Goal: Obtain resource: Download file/media

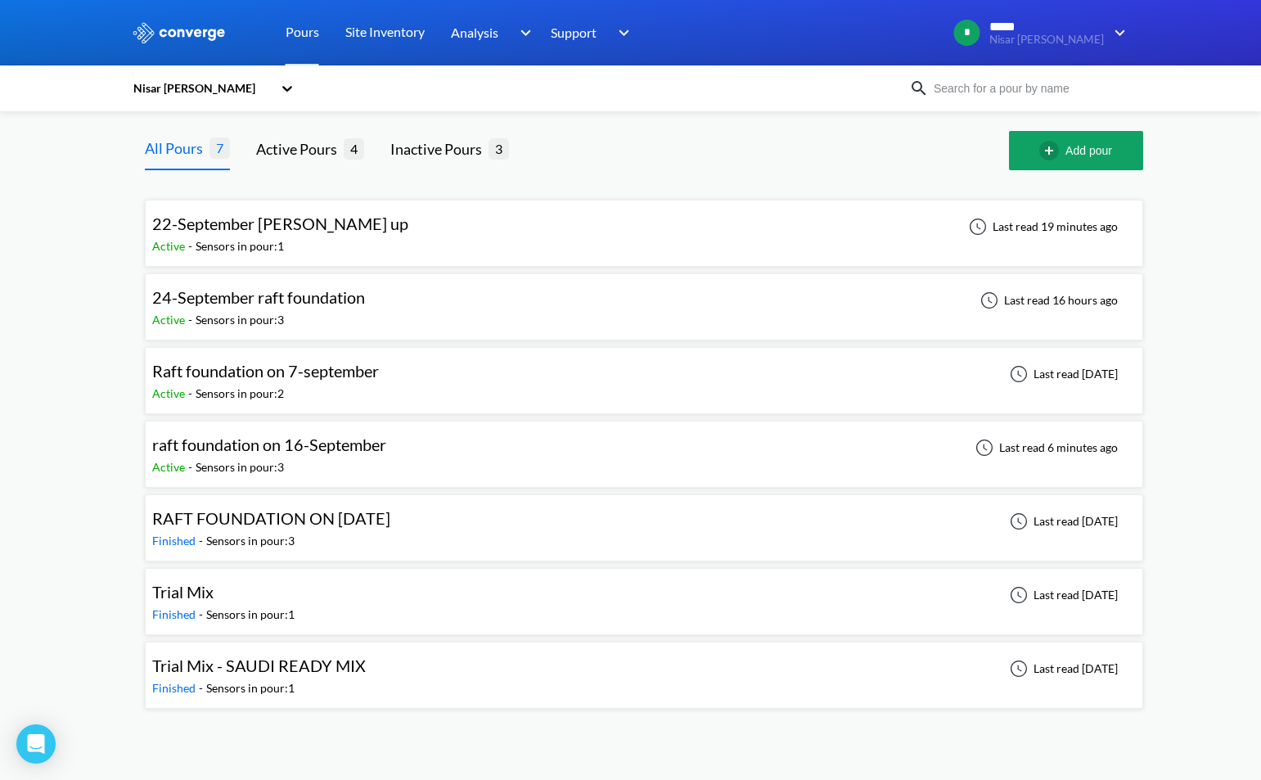
click at [394, 389] on div "Raft foundation on 7-september Active - Sensors in pour: 2 Last read [DATE]" at bounding box center [643, 380] width 983 height 52
click at [357, 311] on div "Active - Sensors in pour: 3" at bounding box center [262, 320] width 221 height 18
click at [370, 237] on div "22-September [PERSON_NAME] up Active - Sensors in pour: 1 Last read 19 minutes …" at bounding box center [643, 233] width 983 height 52
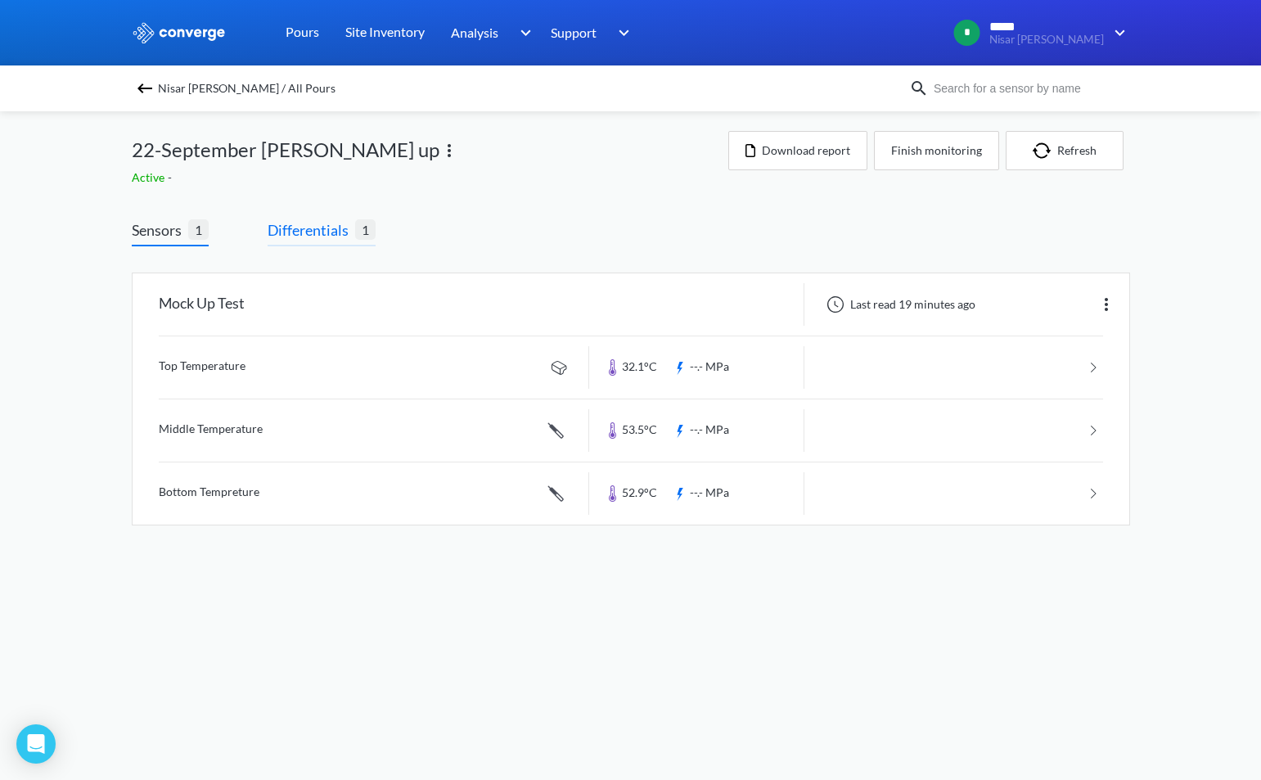
click at [326, 234] on span "Differentials" at bounding box center [311, 229] width 88 height 23
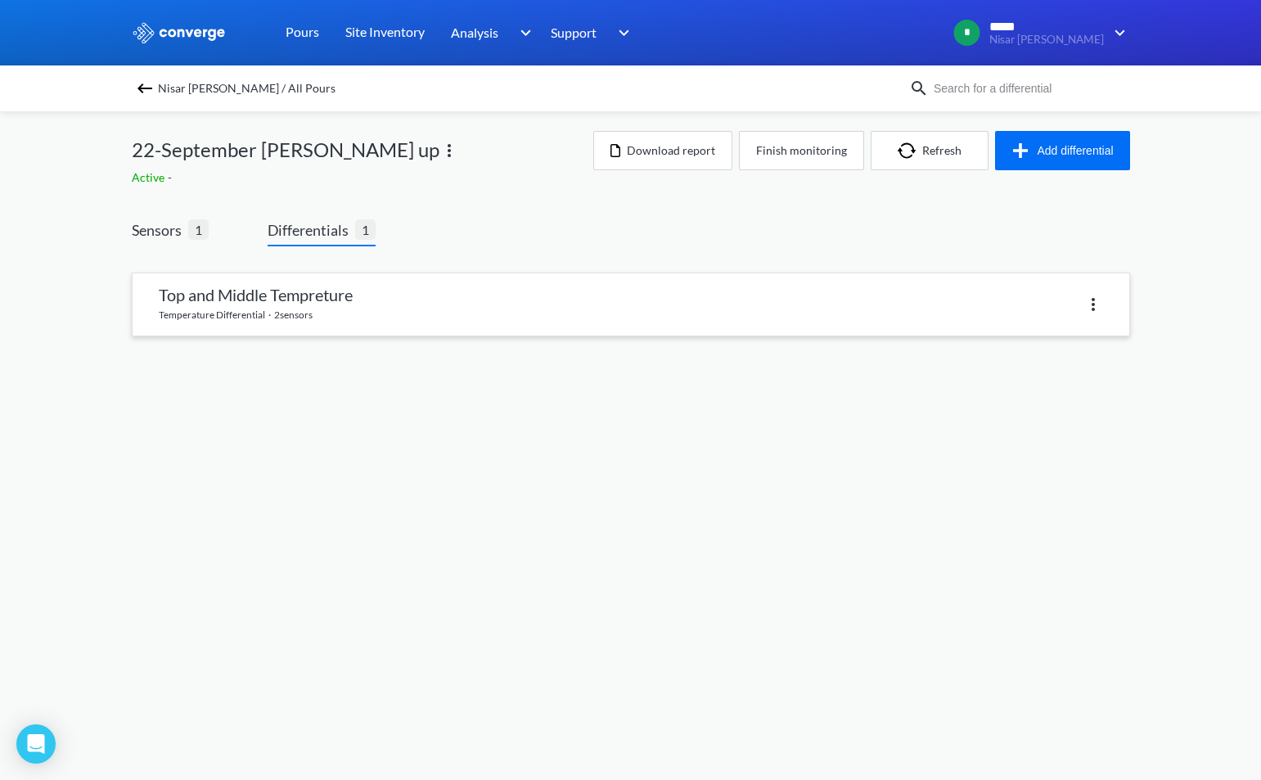
click at [351, 303] on link at bounding box center [631, 304] width 996 height 62
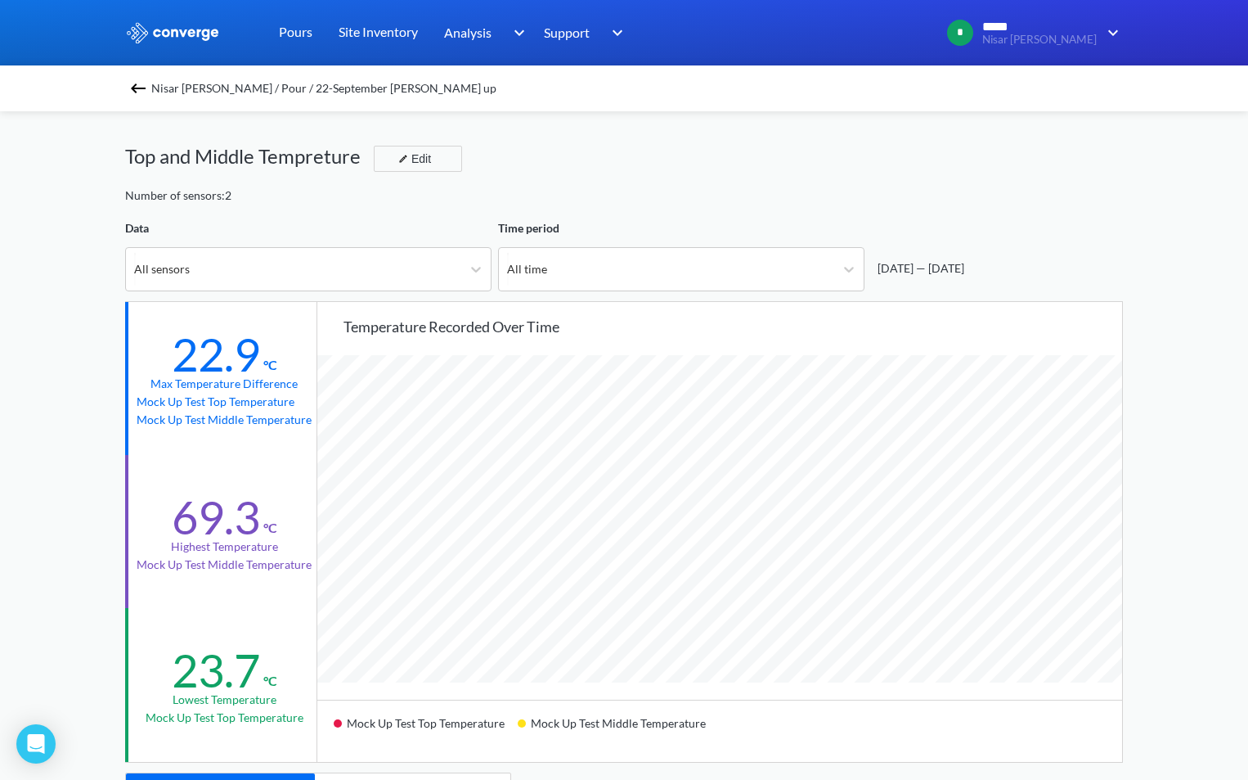
click at [137, 91] on img at bounding box center [138, 89] width 20 height 20
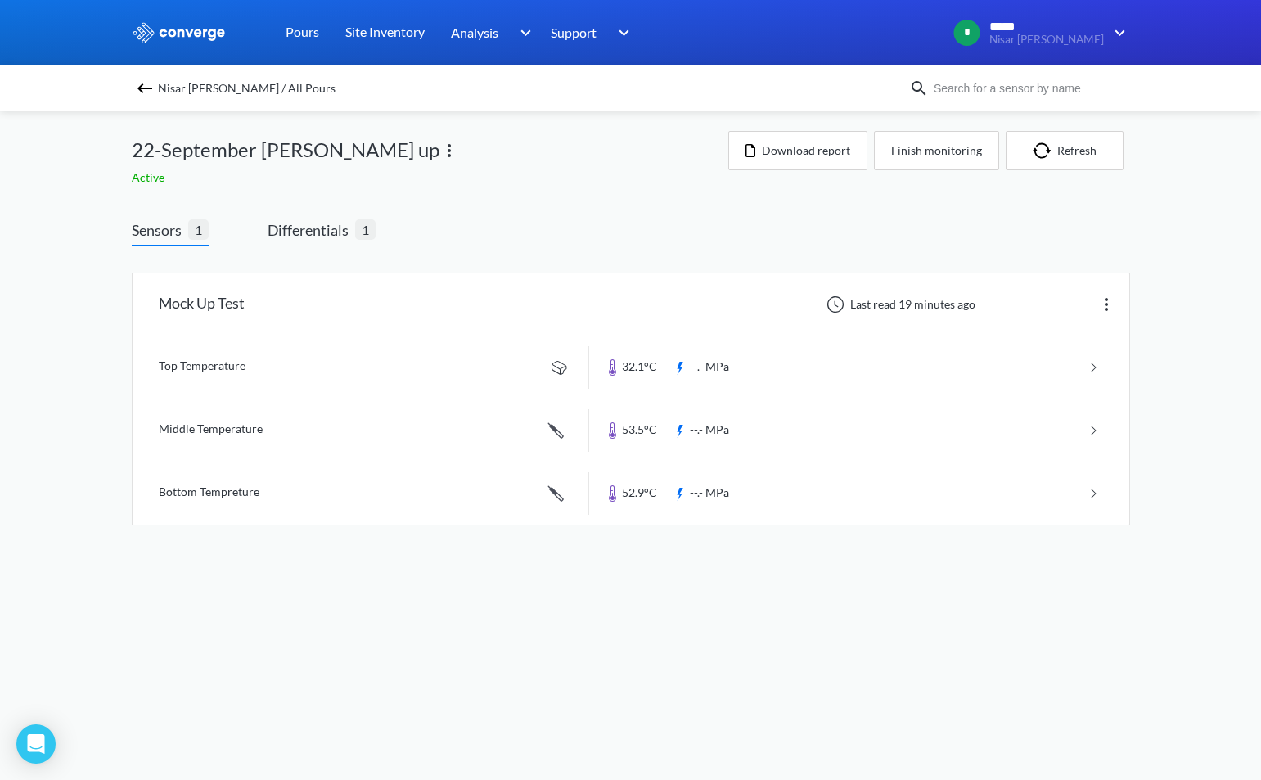
click at [143, 84] on img at bounding box center [145, 89] width 20 height 20
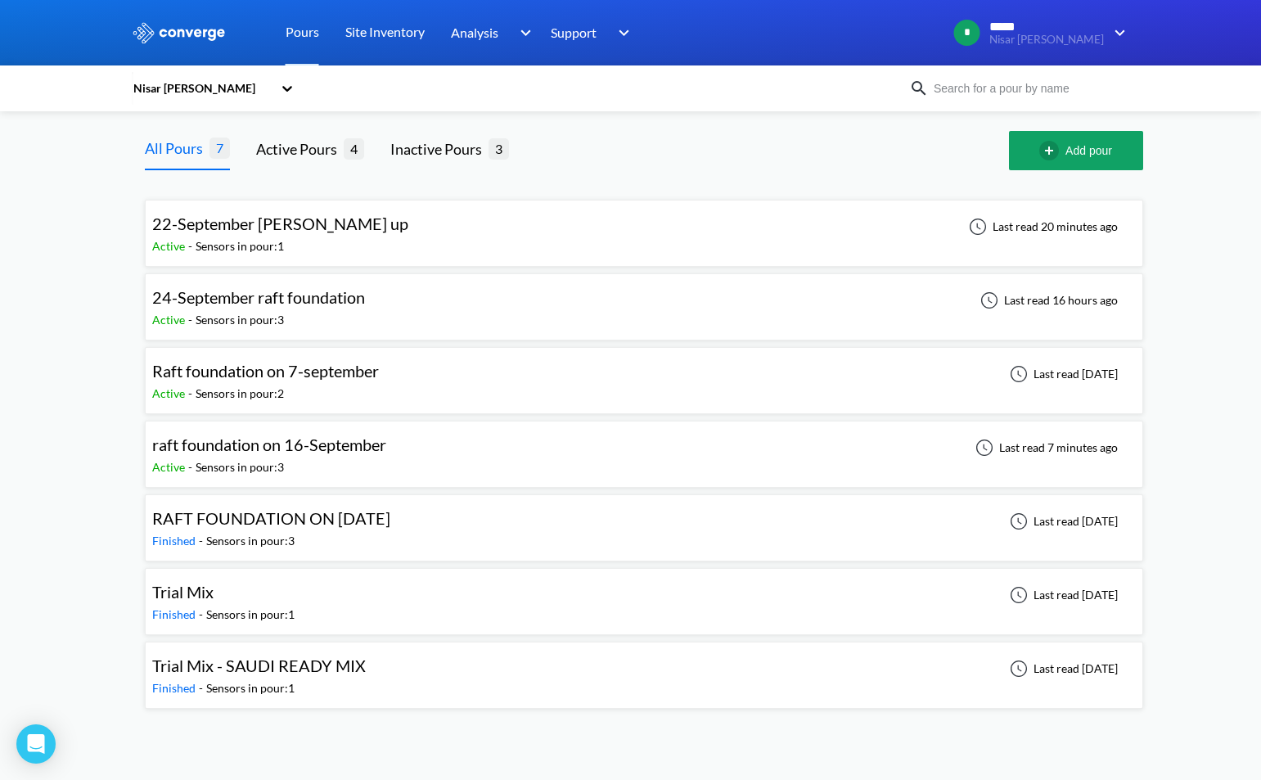
click at [329, 380] on span "Raft foundation on 7-september" at bounding box center [265, 371] width 227 height 20
click at [328, 462] on div "Active - Sensors in pour: 3" at bounding box center [273, 467] width 242 height 18
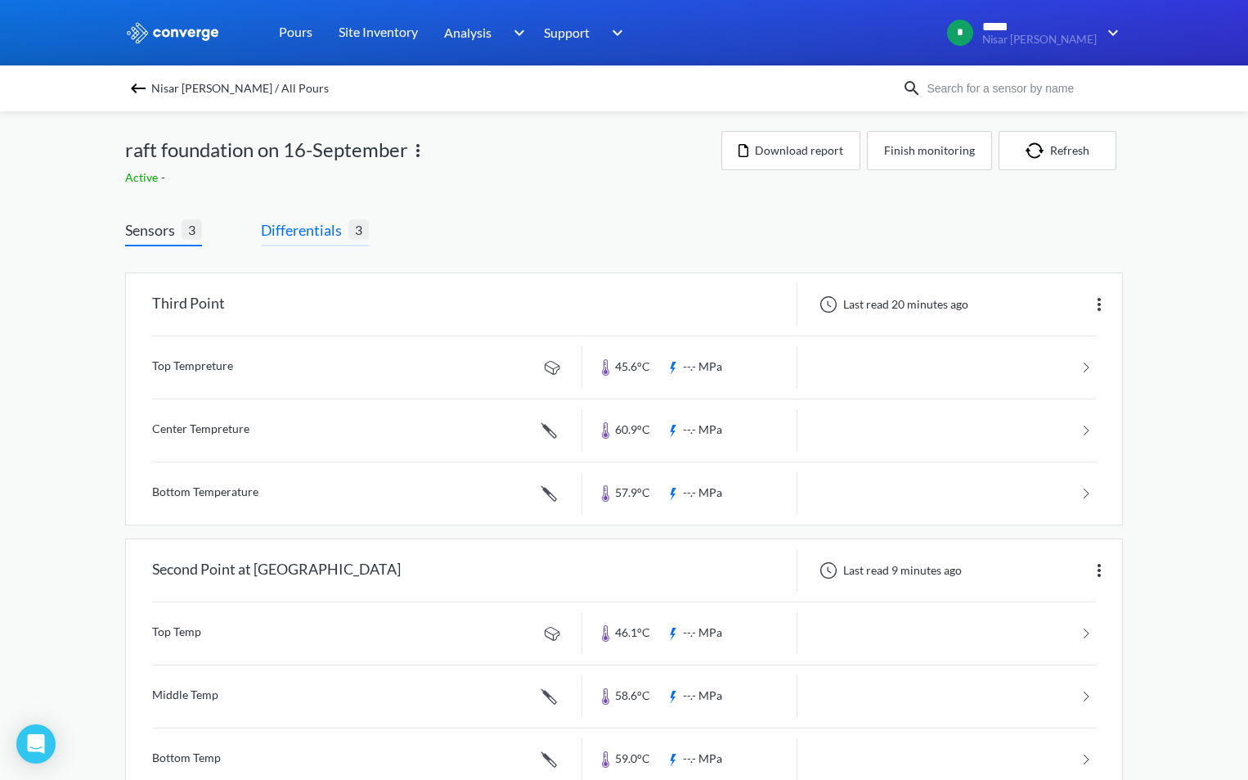
click at [335, 231] on span "Differentials" at bounding box center [305, 229] width 88 height 23
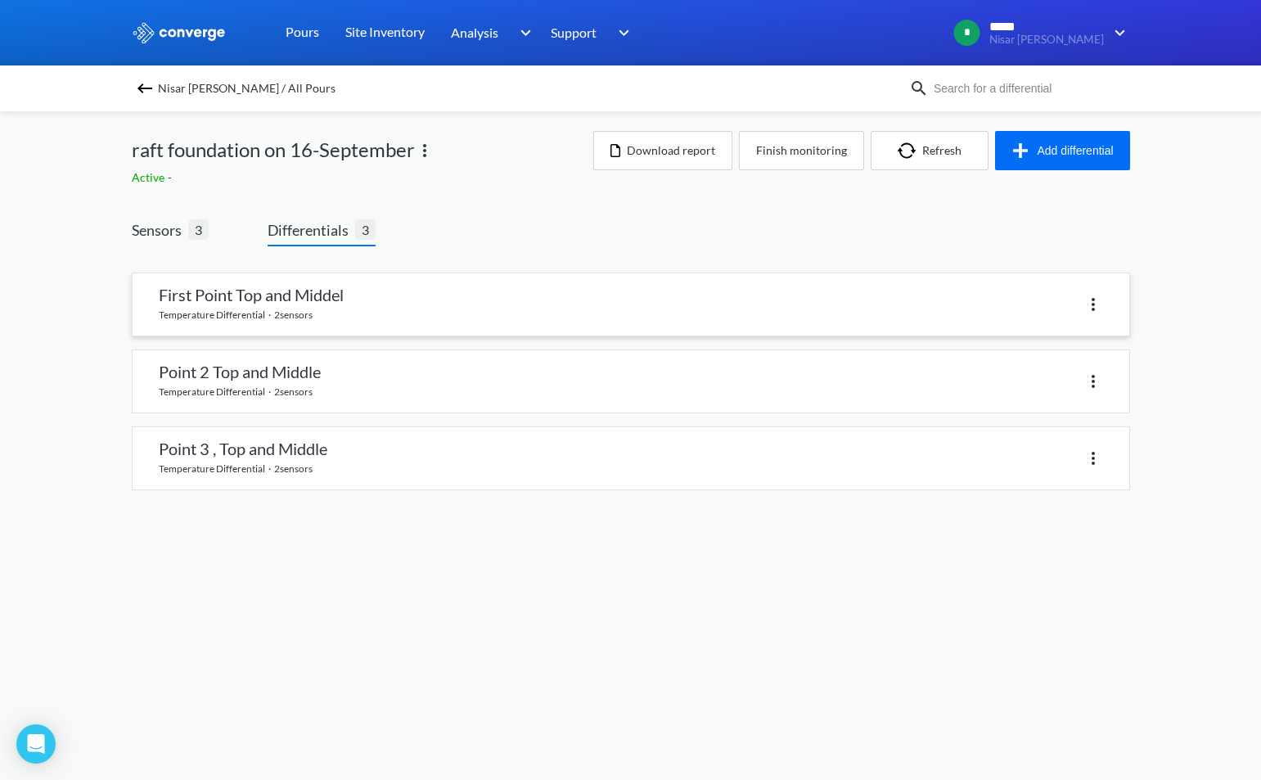
click at [331, 302] on link at bounding box center [631, 304] width 996 height 62
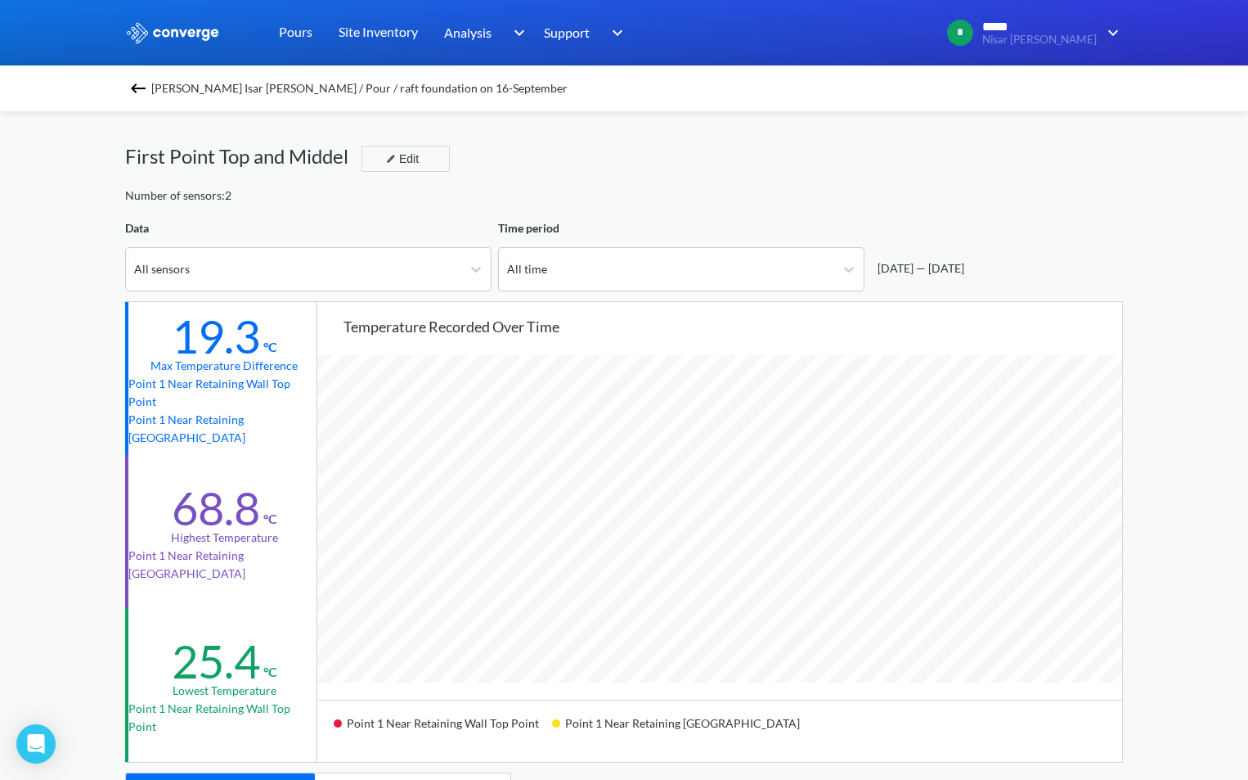
scroll to position [1370, 1248]
click at [137, 92] on img at bounding box center [138, 89] width 20 height 20
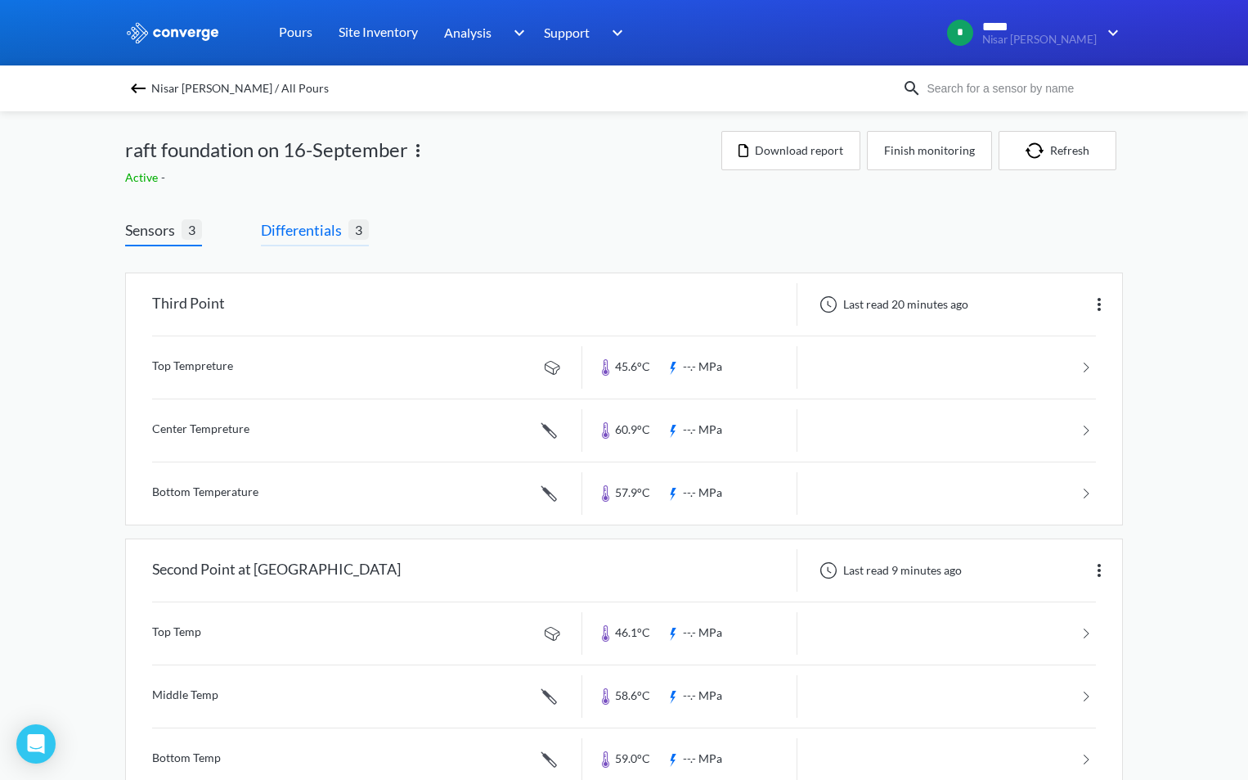
click at [320, 233] on span "Differentials" at bounding box center [305, 229] width 88 height 23
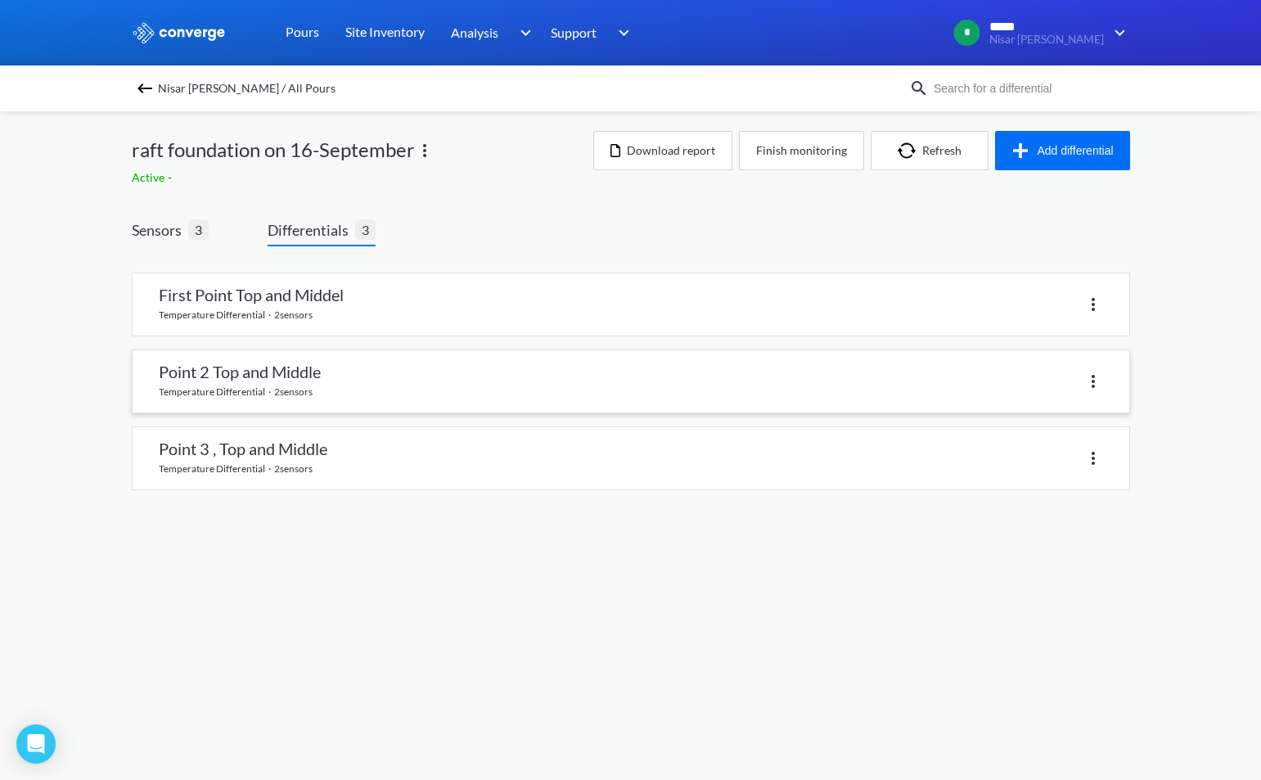
click at [344, 366] on link at bounding box center [631, 381] width 996 height 62
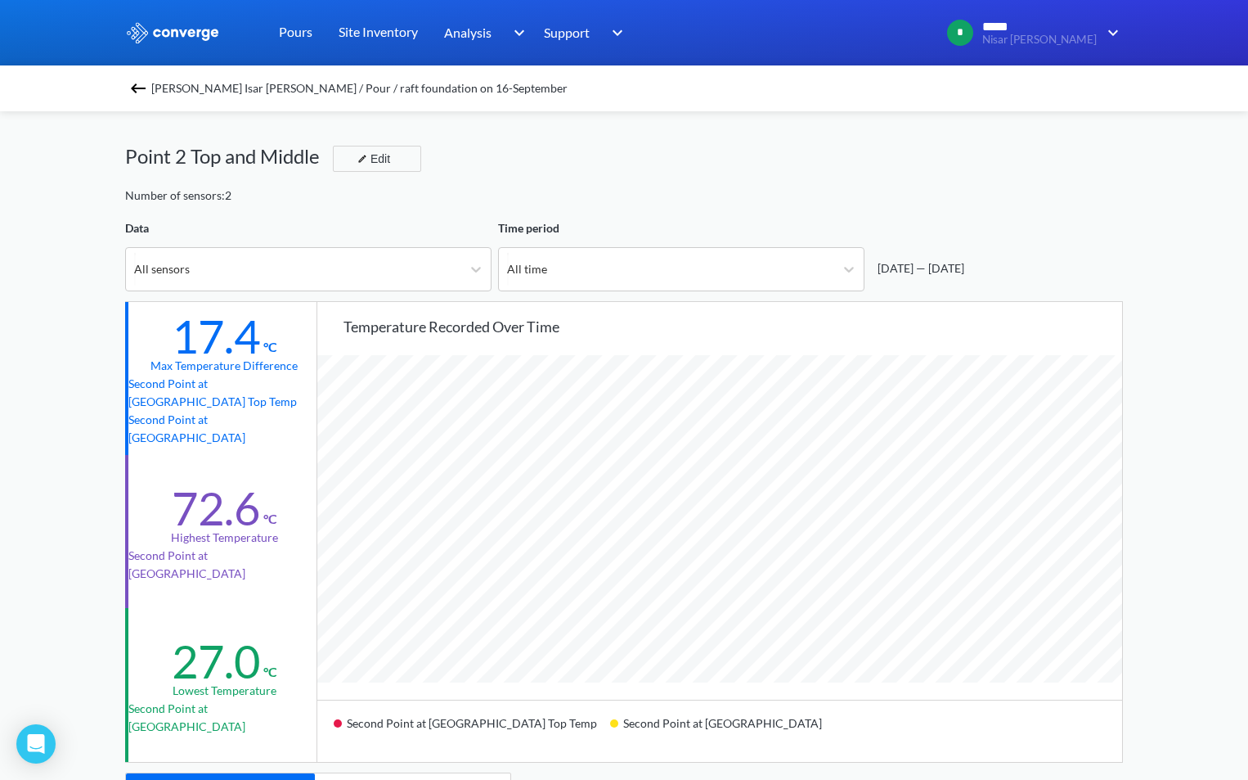
scroll to position [1370, 1248]
click at [137, 79] on img at bounding box center [138, 89] width 20 height 20
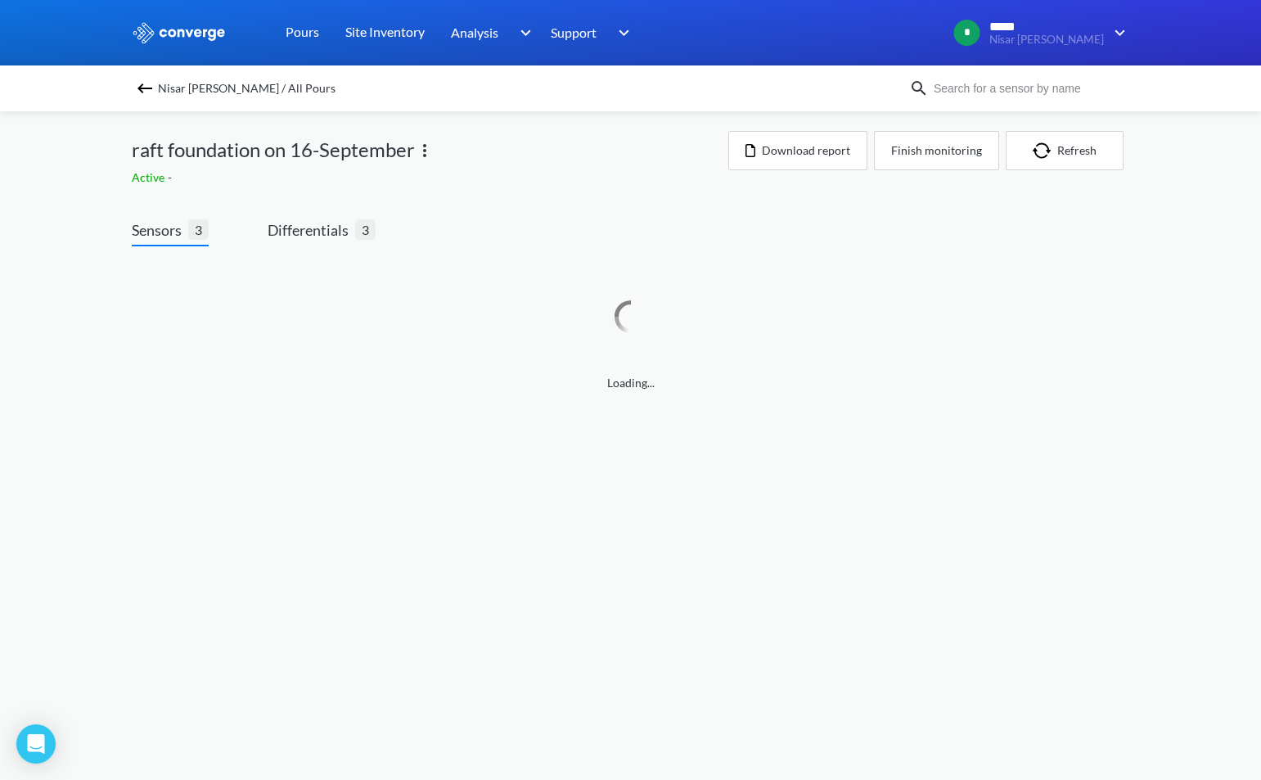
click at [317, 246] on div "Loading..." at bounding box center [631, 335] width 998 height 178
click at [319, 240] on span "Differentials" at bounding box center [311, 229] width 88 height 23
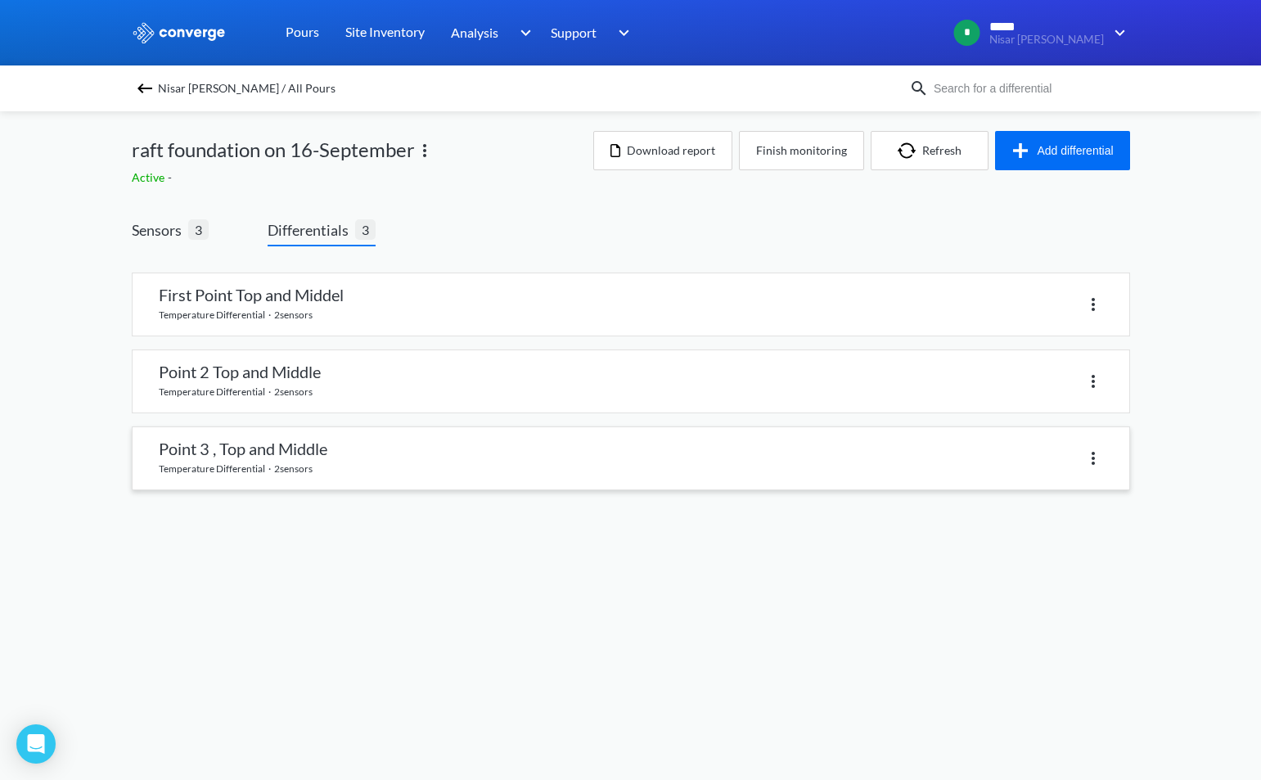
click at [364, 459] on link at bounding box center [631, 458] width 996 height 62
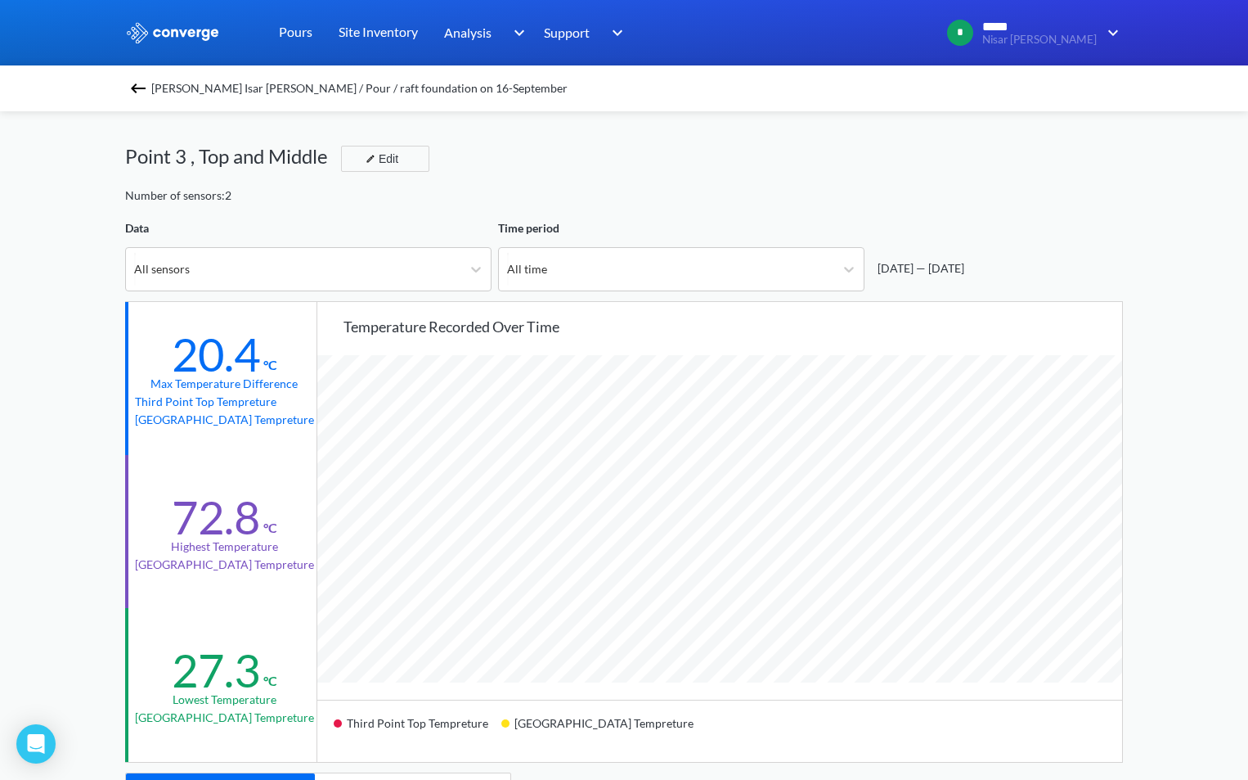
click at [140, 92] on img at bounding box center [138, 89] width 20 height 20
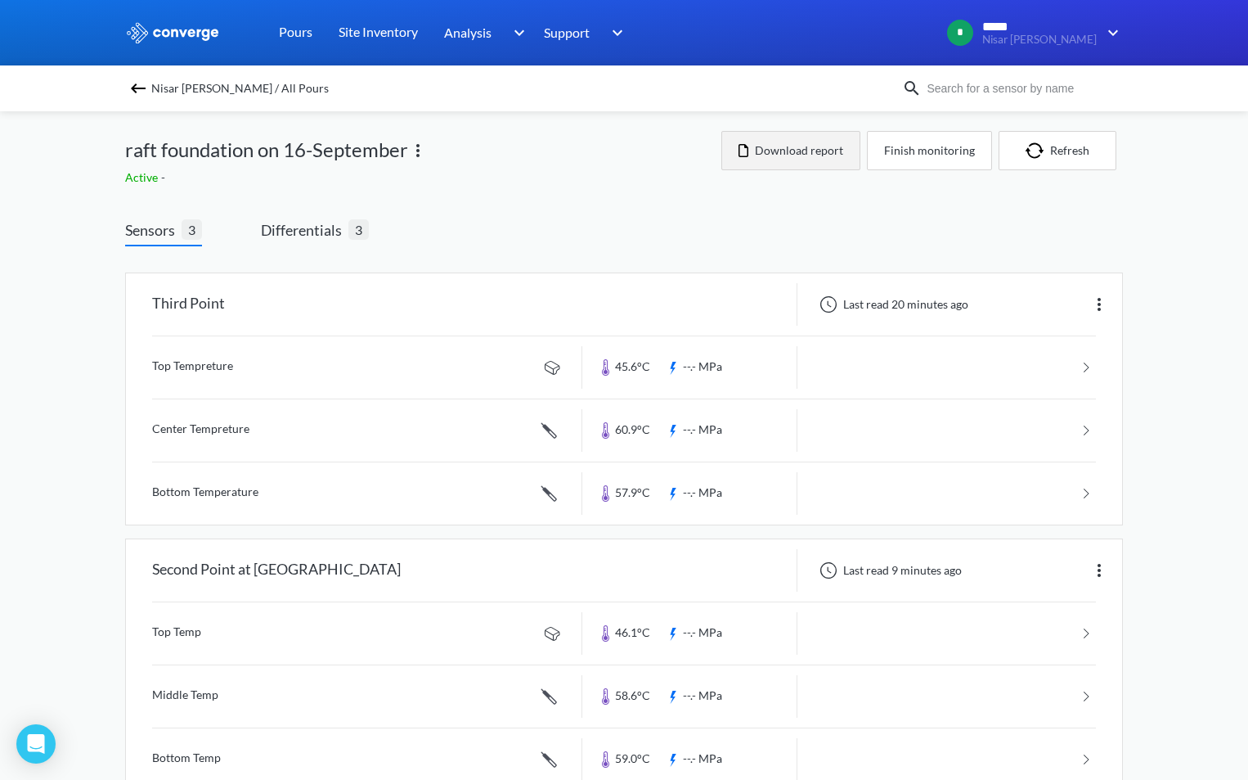
click at [791, 153] on button "Download report" at bounding box center [790, 150] width 139 height 39
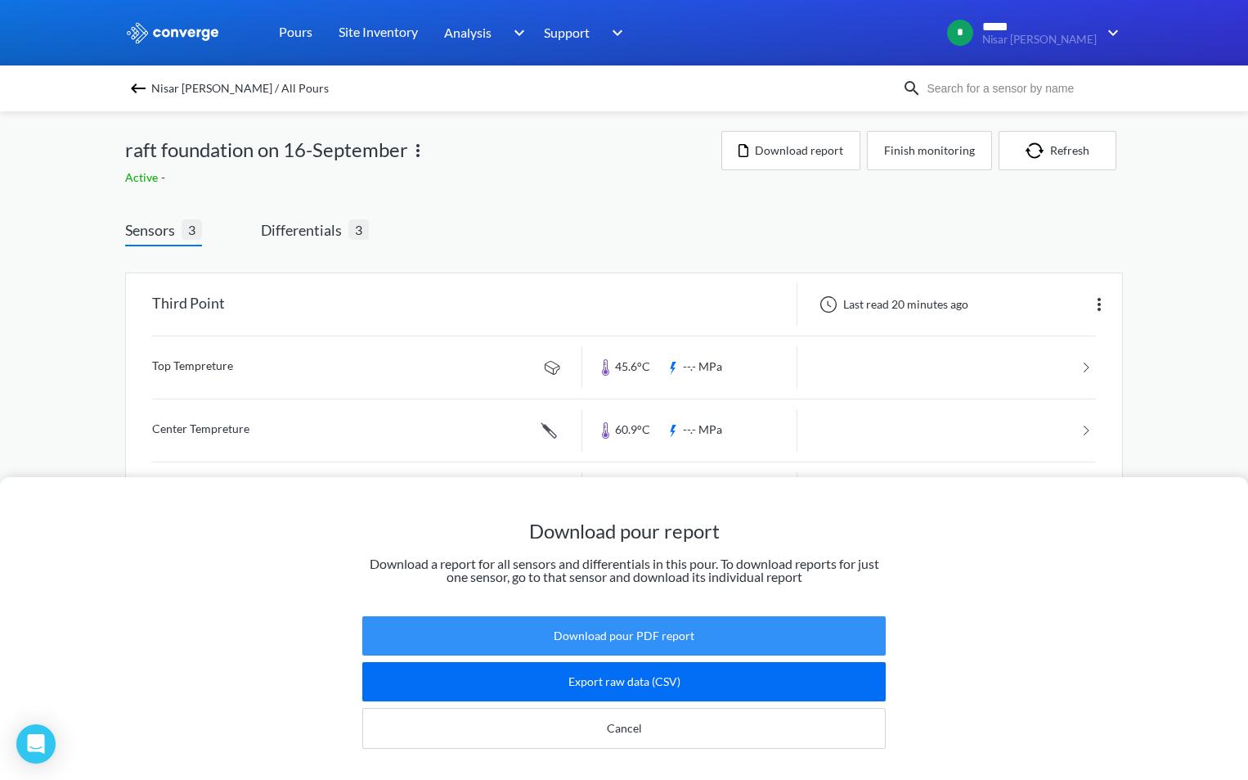
click at [669, 625] on button "Download pour PDF report" at bounding box center [624, 635] width 524 height 39
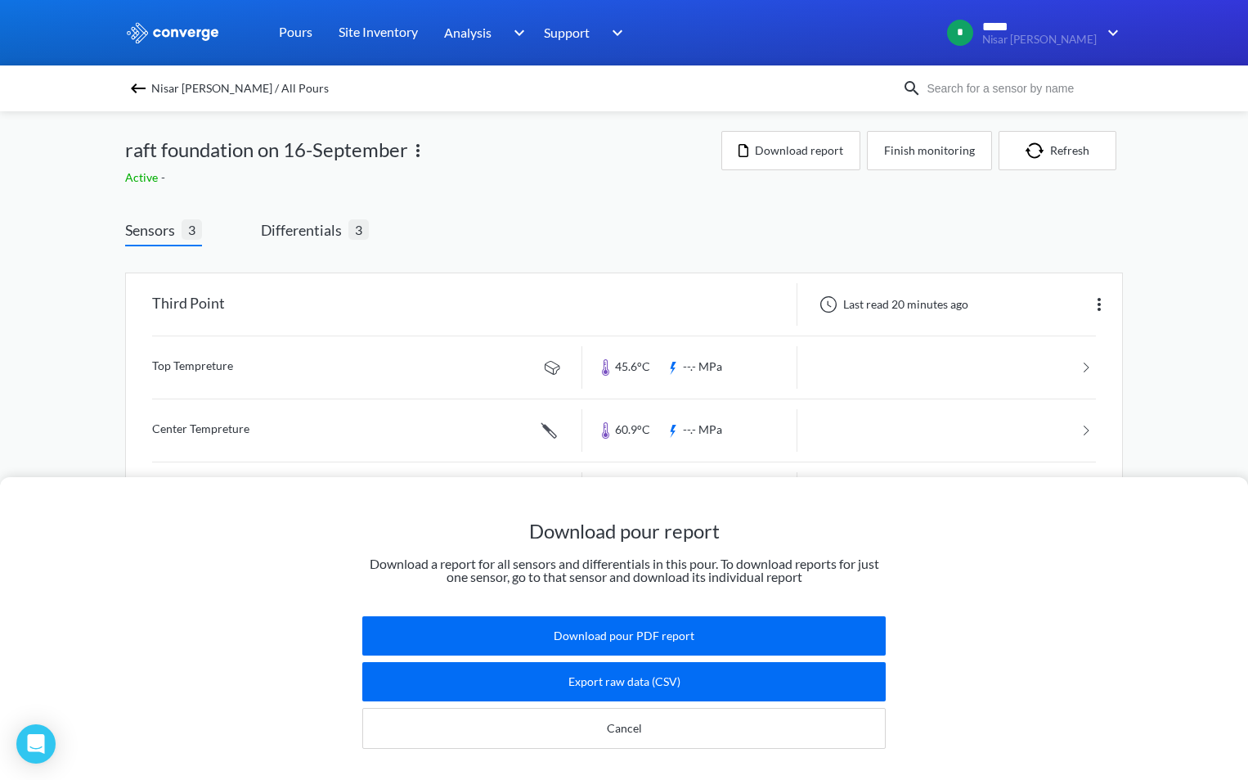
click at [143, 86] on img at bounding box center [138, 89] width 20 height 20
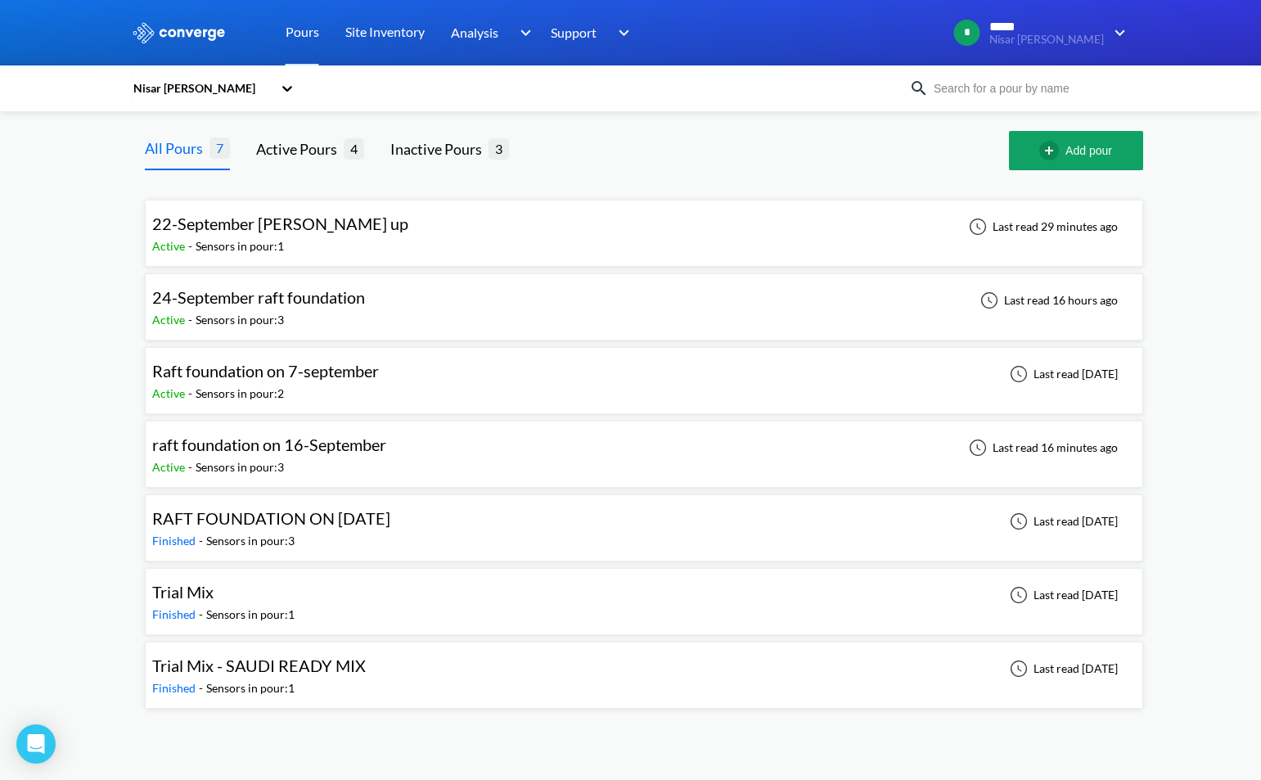
click at [413, 240] on div "22-September [PERSON_NAME] up Active - Sensors in pour: 1 Last read 29 minutes …" at bounding box center [643, 233] width 983 height 52
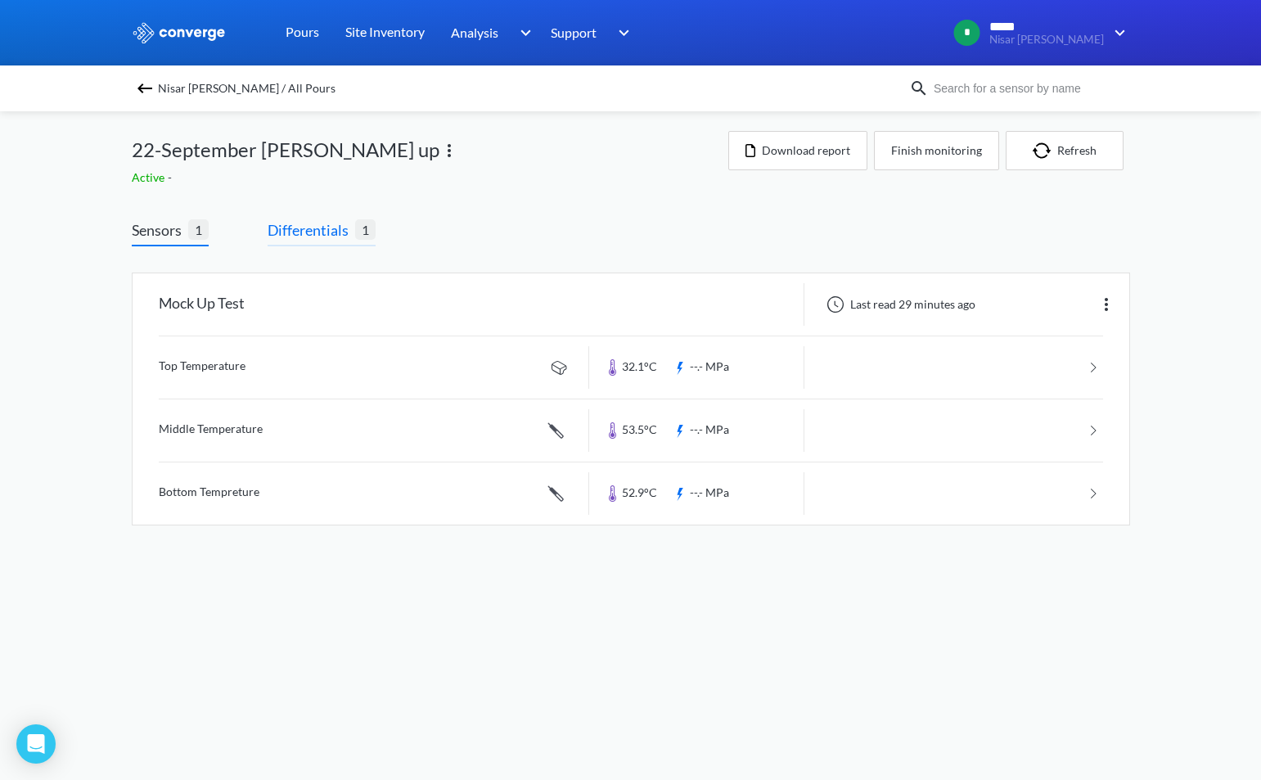
click at [351, 236] on span "Differentials" at bounding box center [311, 229] width 88 height 23
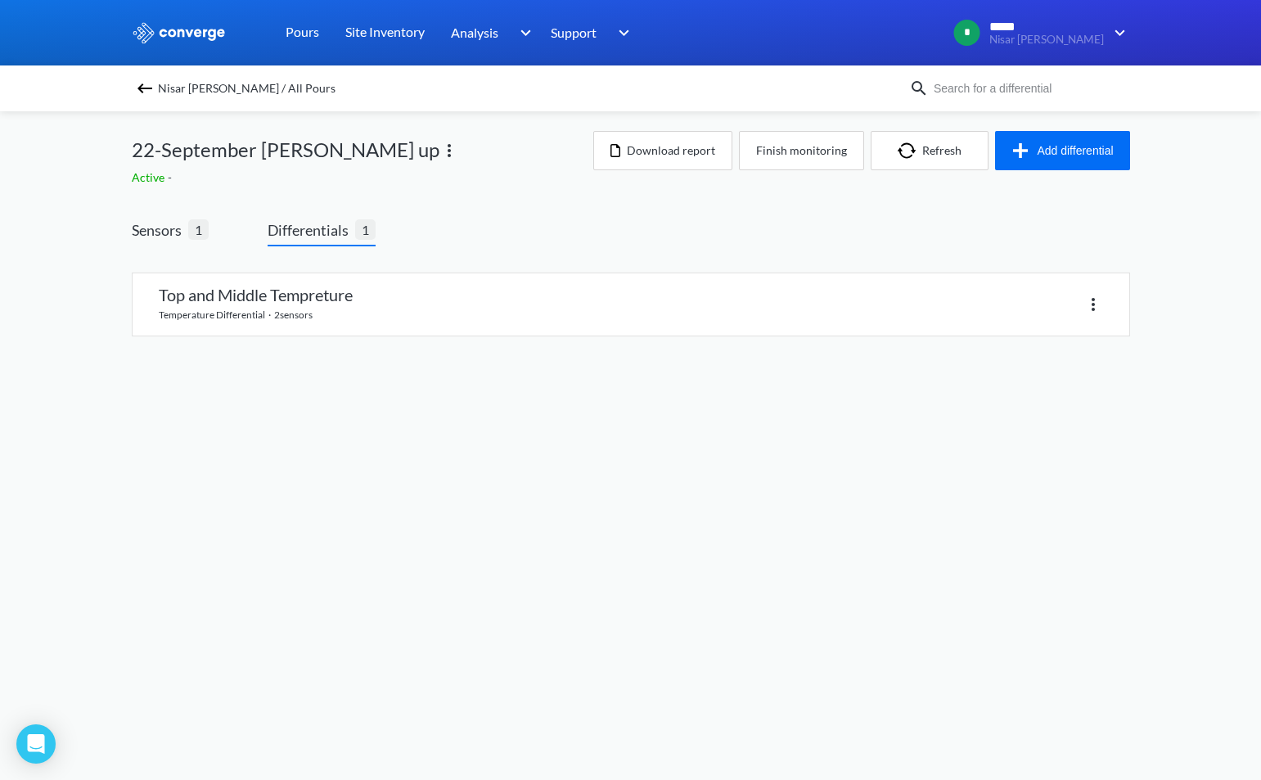
click at [351, 236] on span "Differentials" at bounding box center [311, 229] width 88 height 23
click at [348, 298] on link at bounding box center [631, 304] width 996 height 62
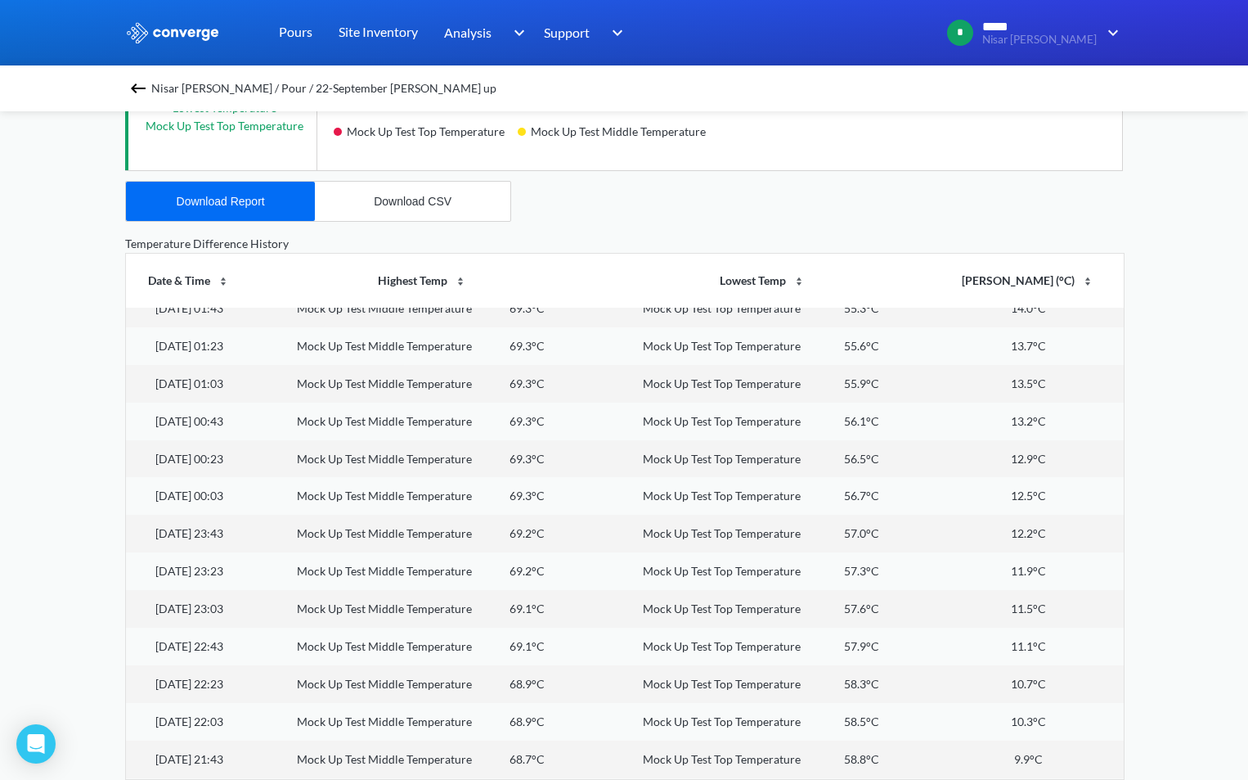
scroll to position [3512, 0]
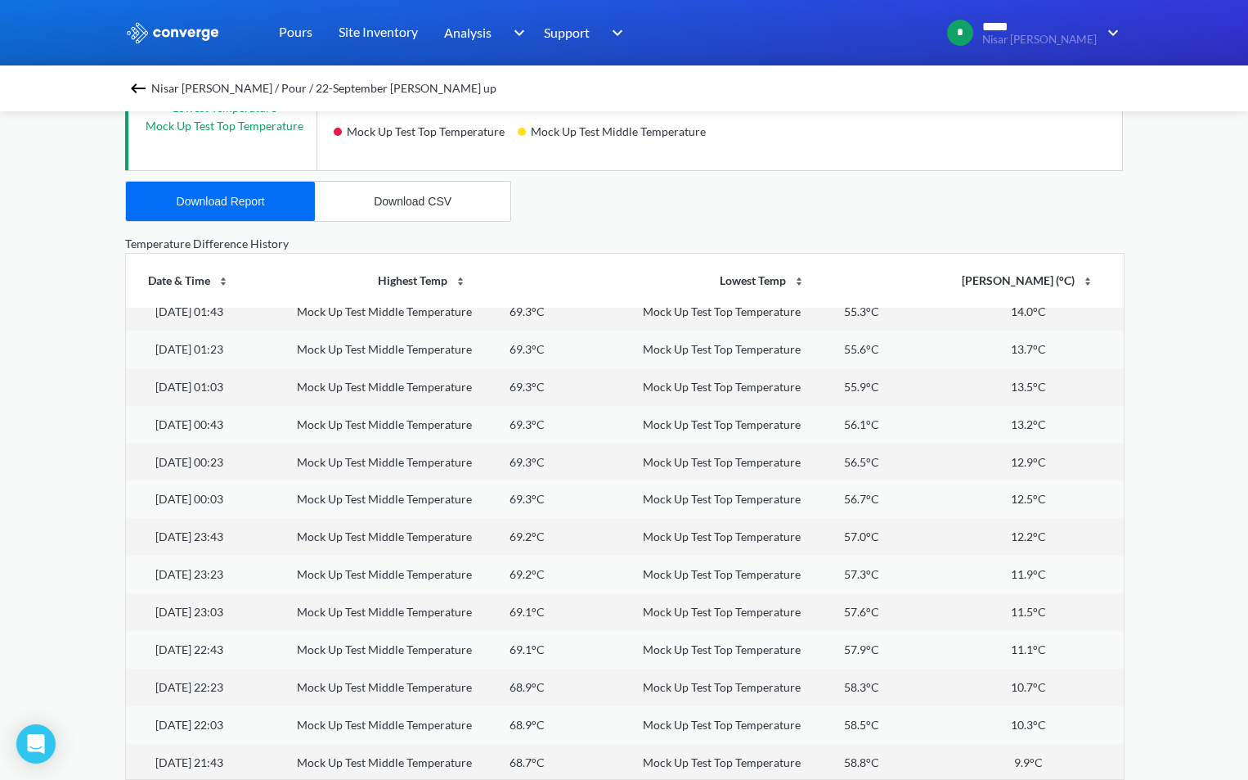
click at [1018, 276] on th "[PERSON_NAME] (°C)" at bounding box center [1028, 281] width 191 height 54
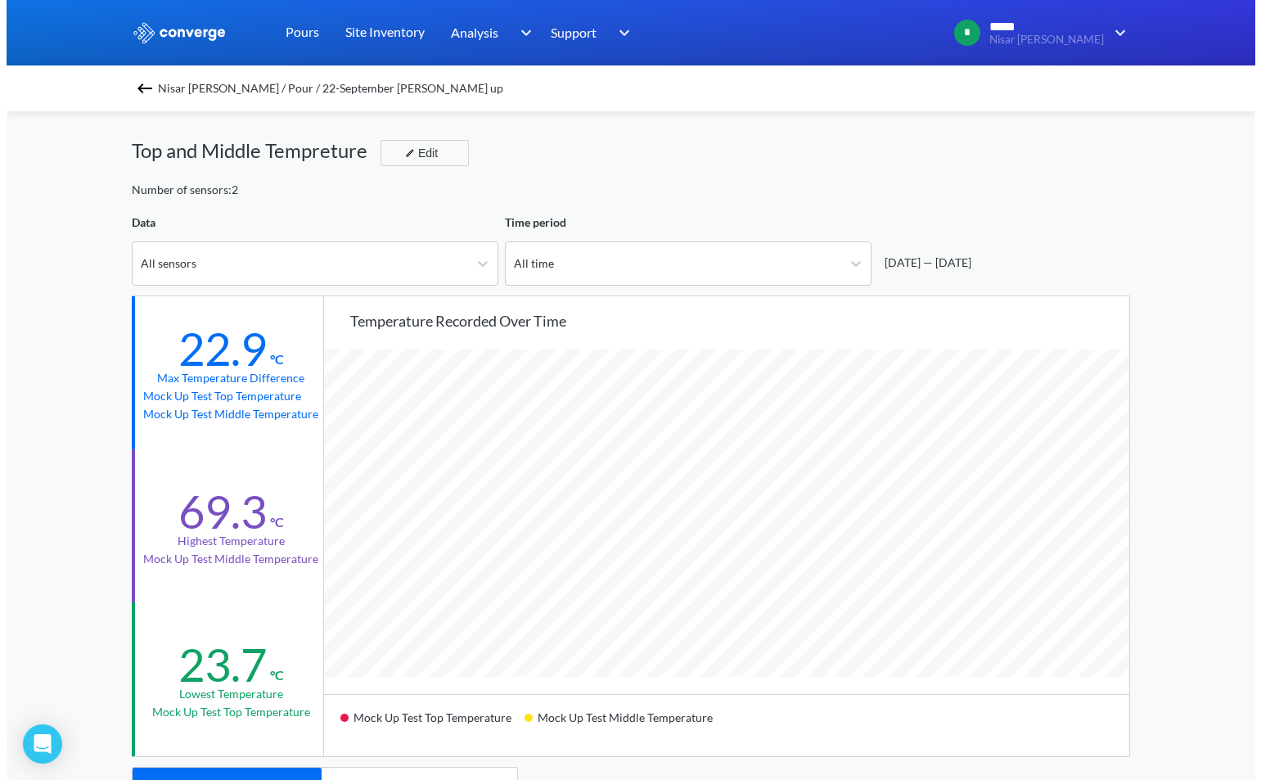
scroll to position [0, 0]
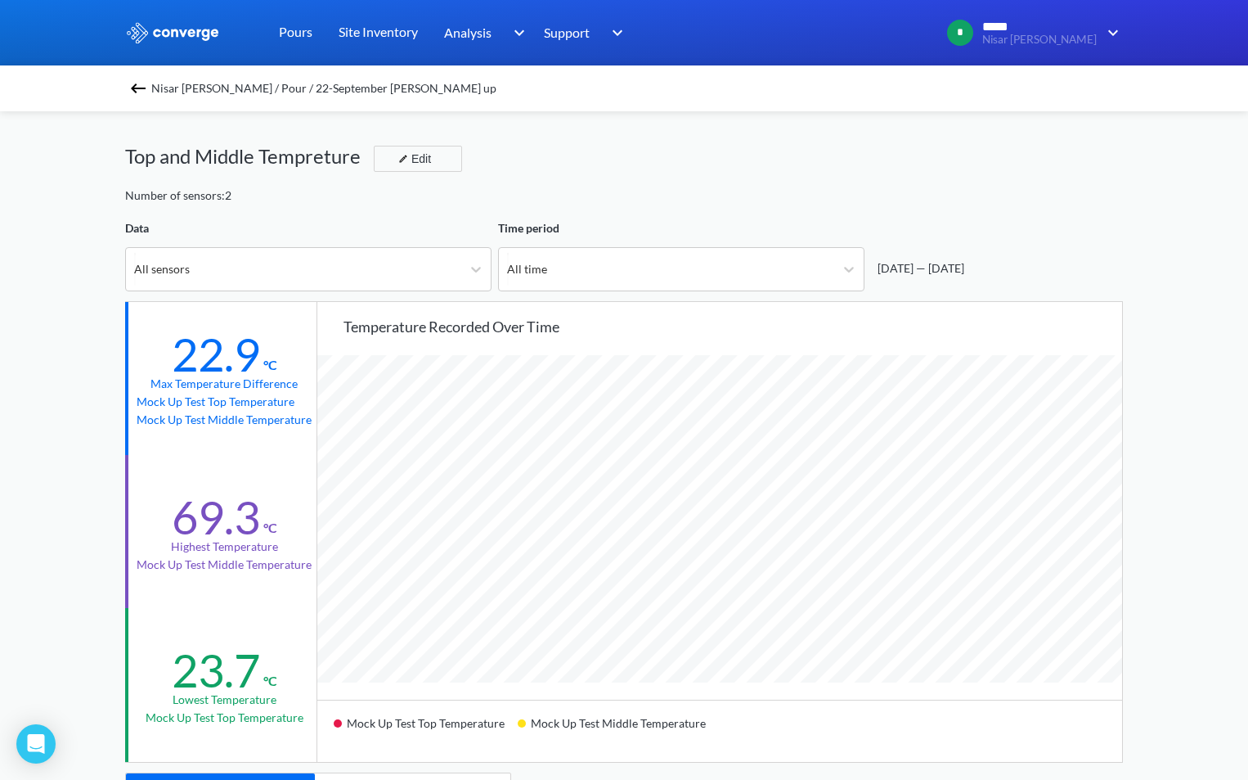
click at [142, 90] on img at bounding box center [138, 89] width 20 height 20
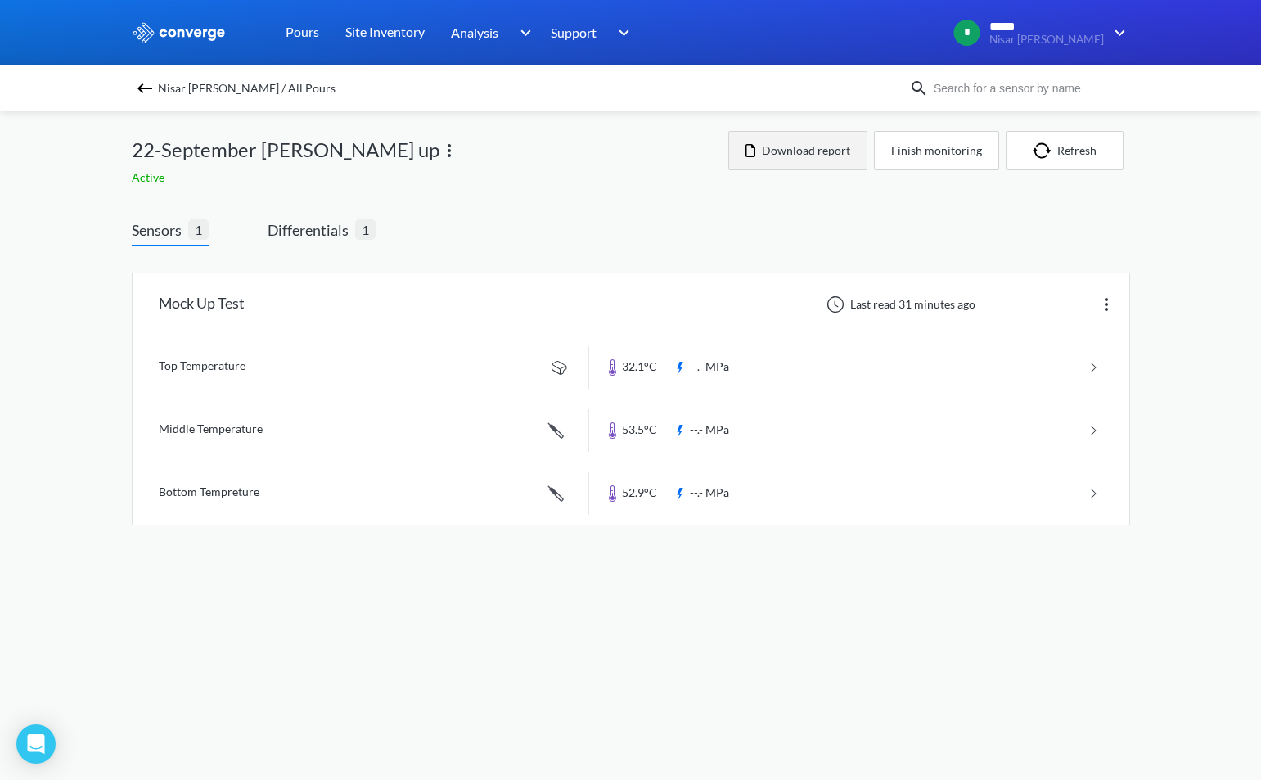
click at [837, 147] on button "Download report" at bounding box center [797, 150] width 139 height 39
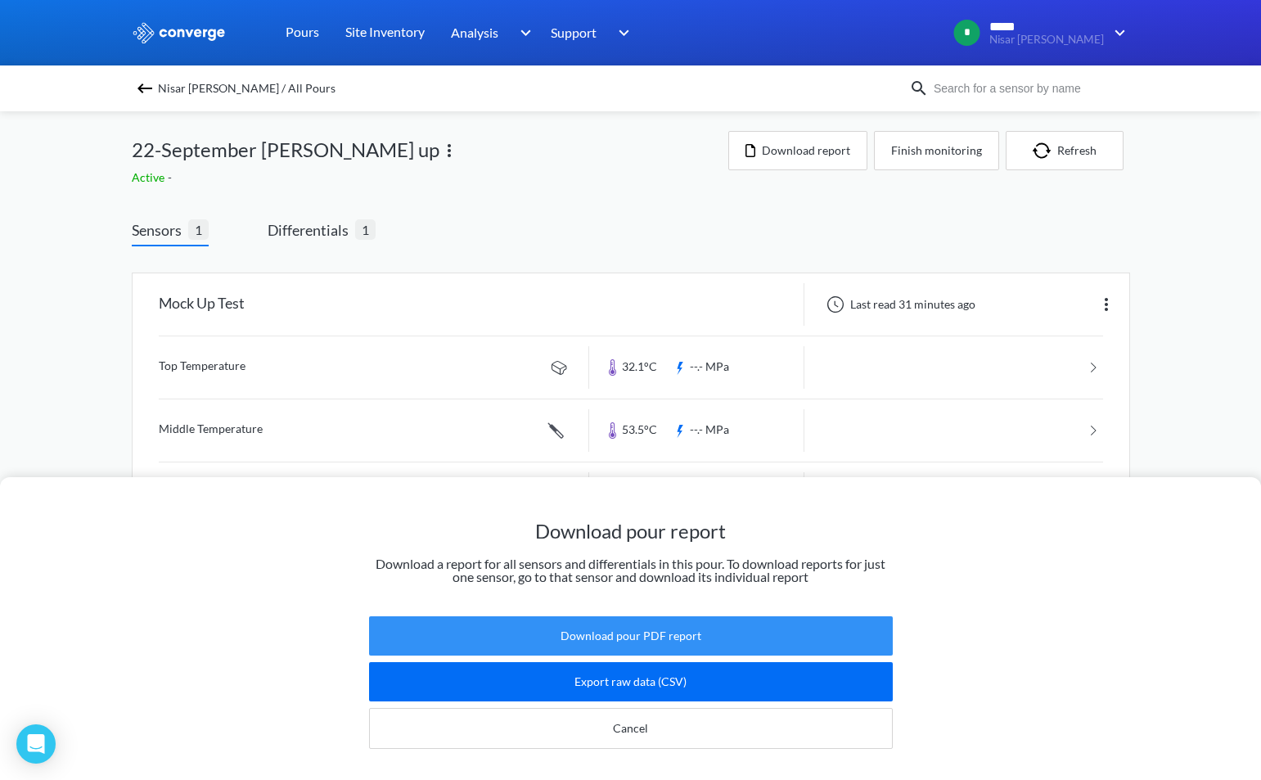
click at [708, 624] on button "Download pour PDF report" at bounding box center [631, 635] width 524 height 39
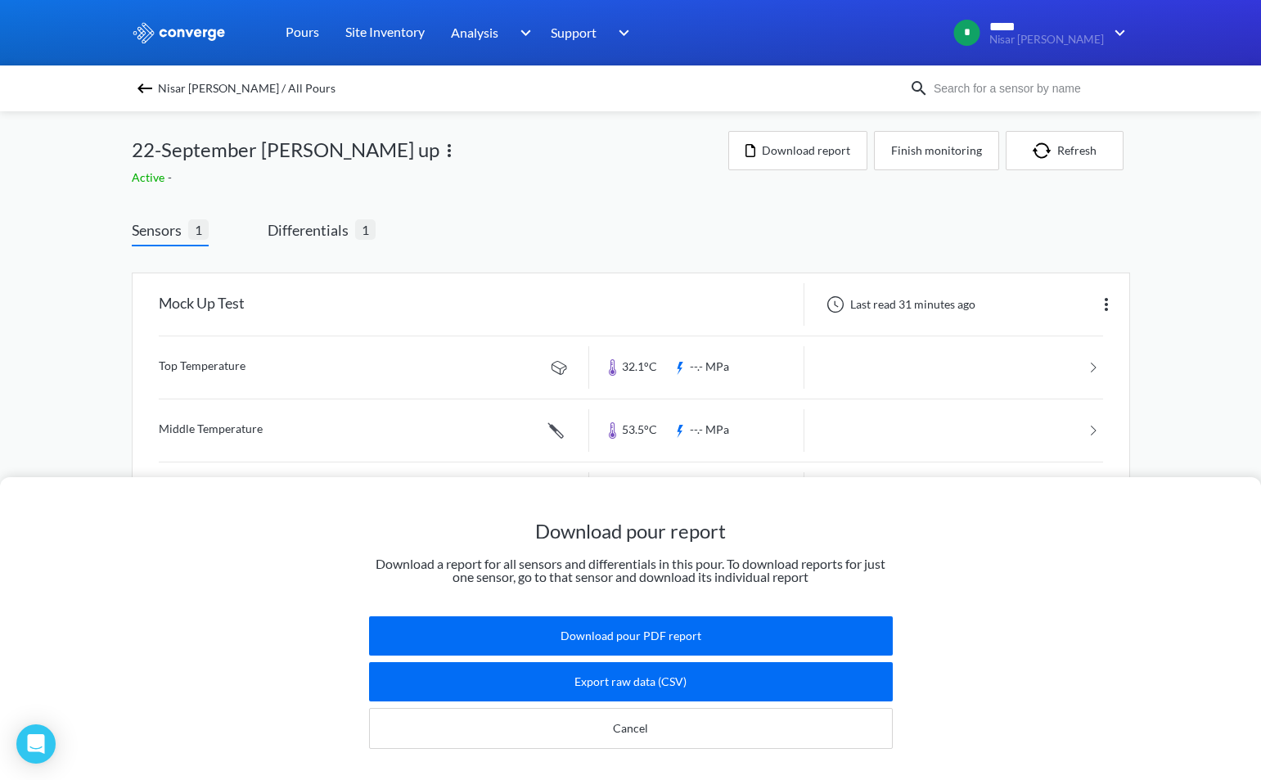
click at [139, 93] on img at bounding box center [145, 89] width 20 height 20
